Goal: Information Seeking & Learning: Learn about a topic

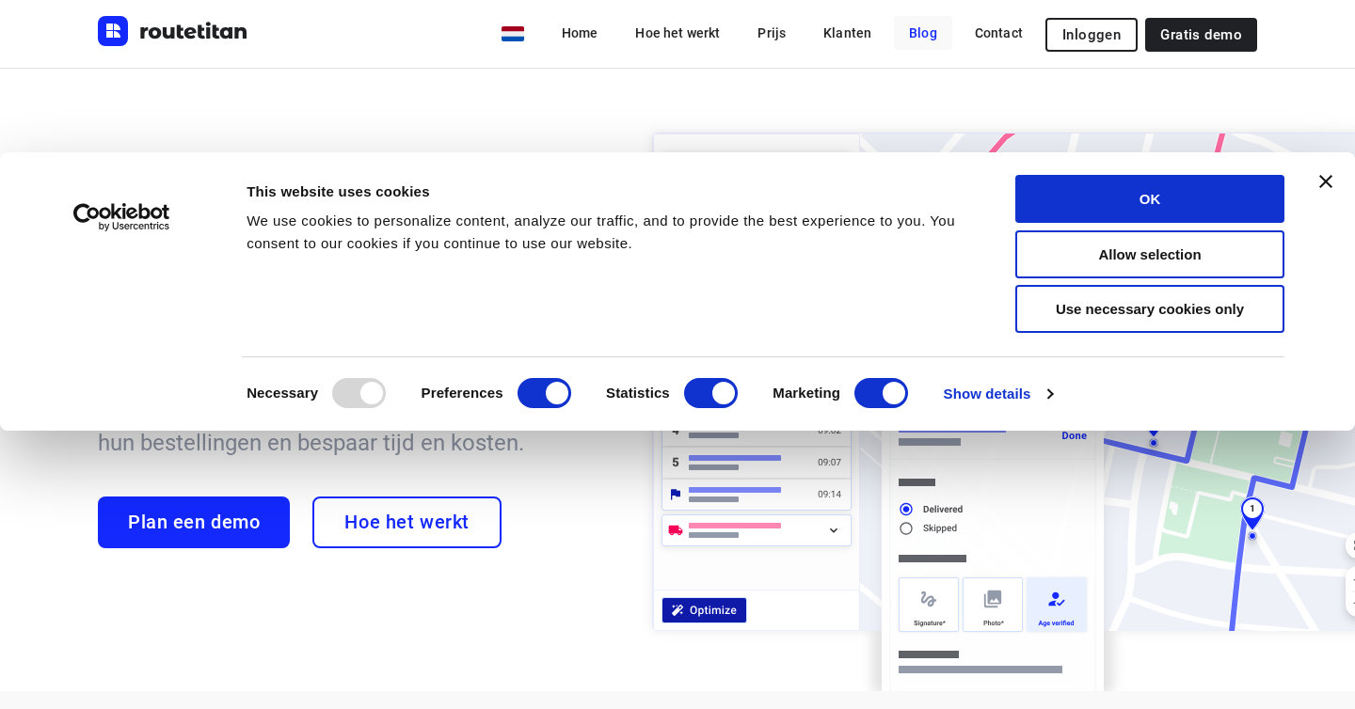
click at [921, 28] on link "Blog" at bounding box center [923, 33] width 58 height 34
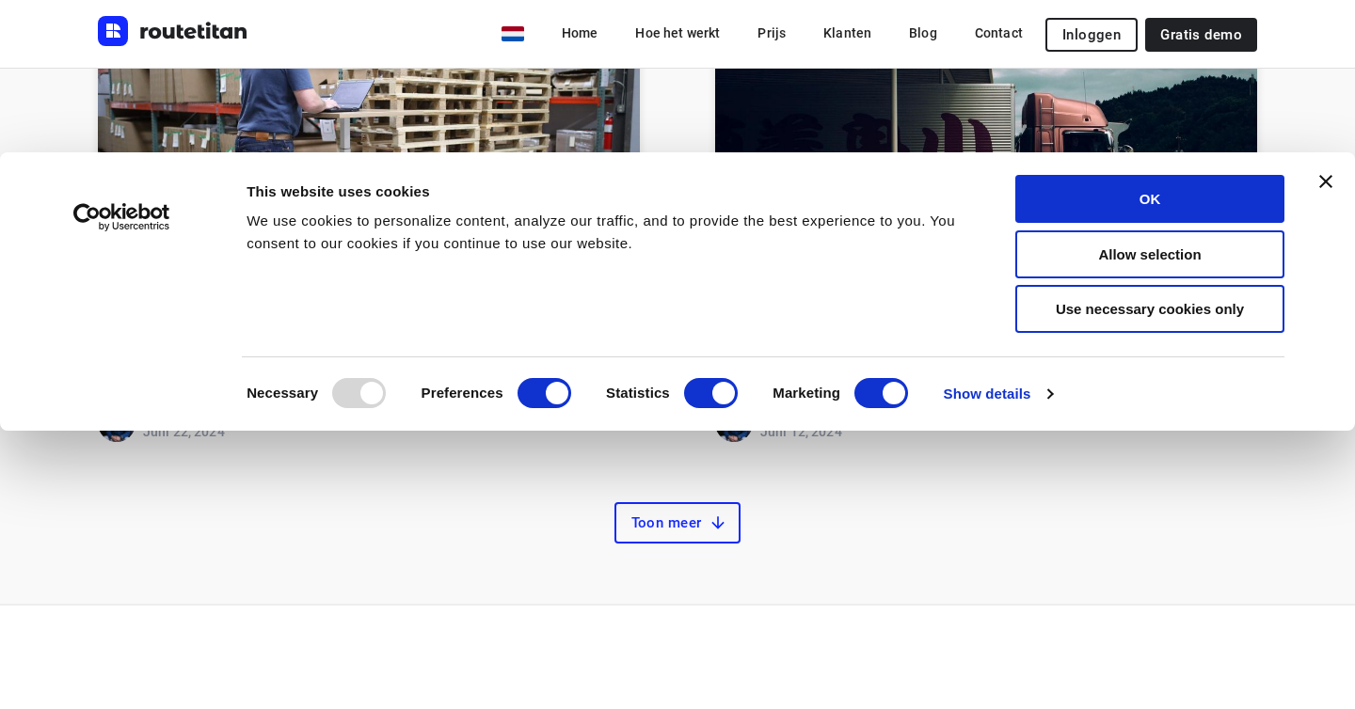
scroll to position [897, 0]
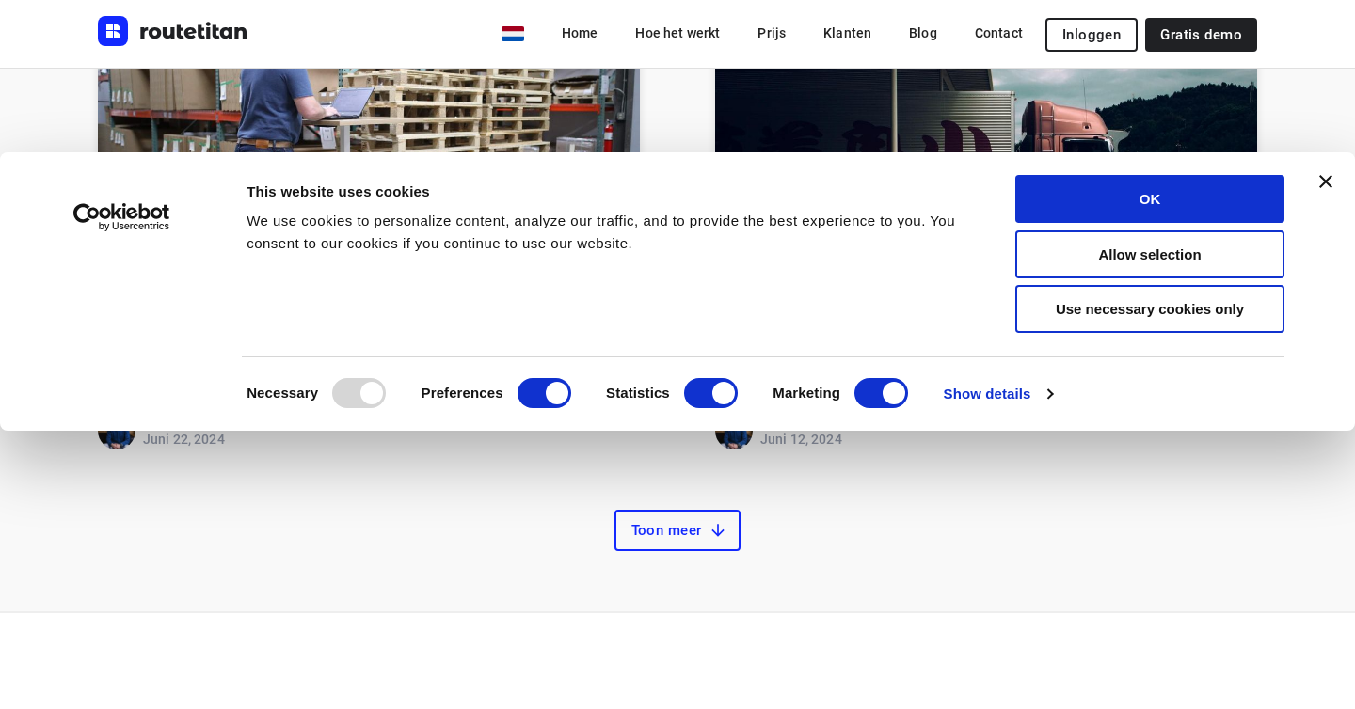
click at [897, 364] on link "Fleet Tracking 101 + All About Commercial Truck GPS Tracking" at bounding box center [986, 355] width 542 height 83
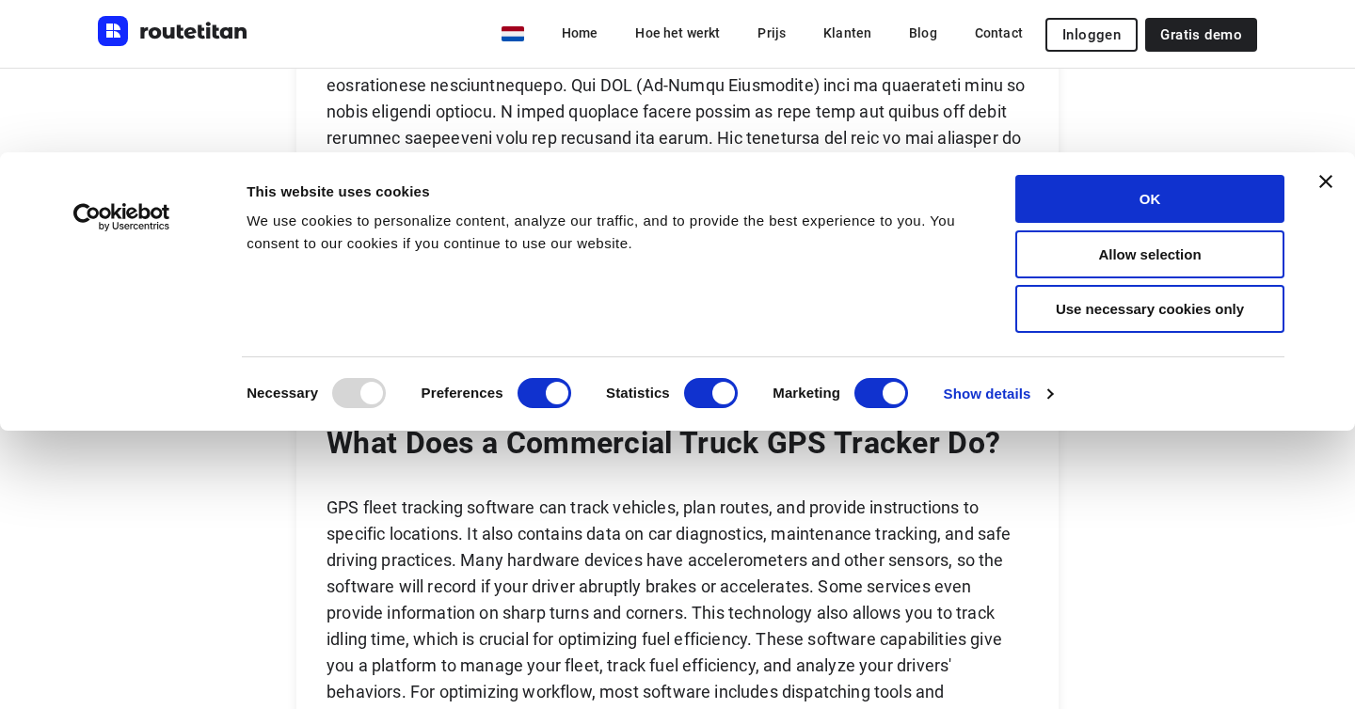
scroll to position [4523, 0]
